Goal: Navigation & Orientation: Find specific page/section

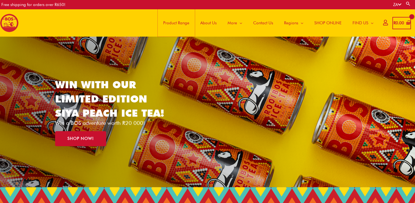
click at [182, 26] on span "Product Range" at bounding box center [176, 23] width 26 height 16
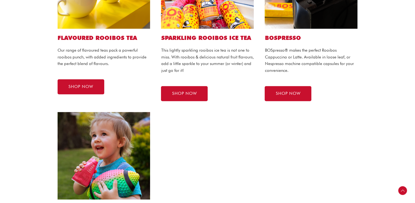
scroll to position [300, 0]
